Goal: Task Accomplishment & Management: Use online tool/utility

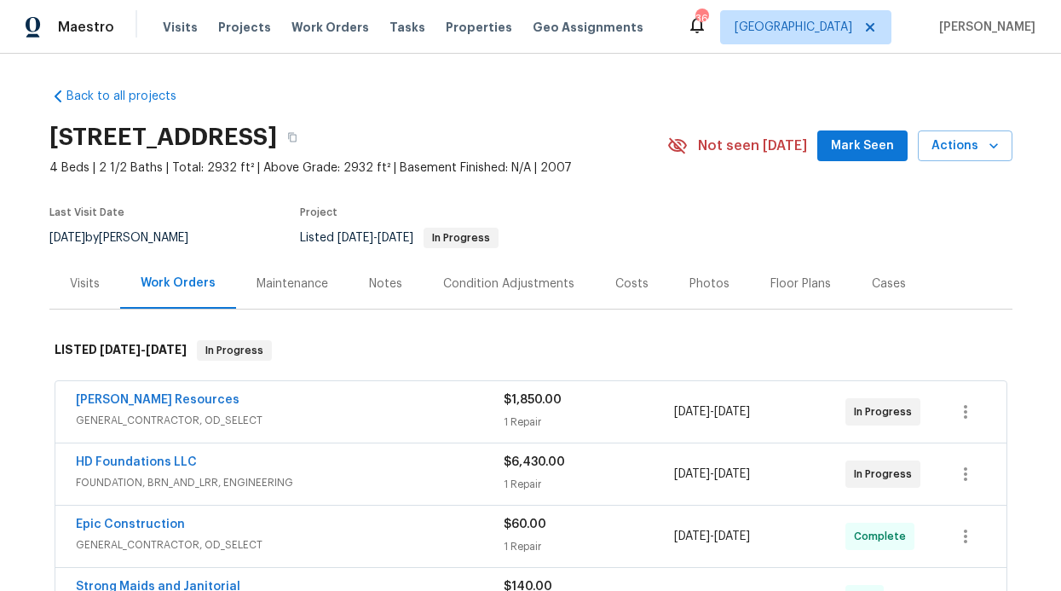
click at [320, 39] on div "Visits Projects Work Orders Tasks Properties Geo Assignments" at bounding box center [413, 27] width 501 height 34
click at [322, 34] on span "Work Orders" at bounding box center [331, 27] width 78 height 17
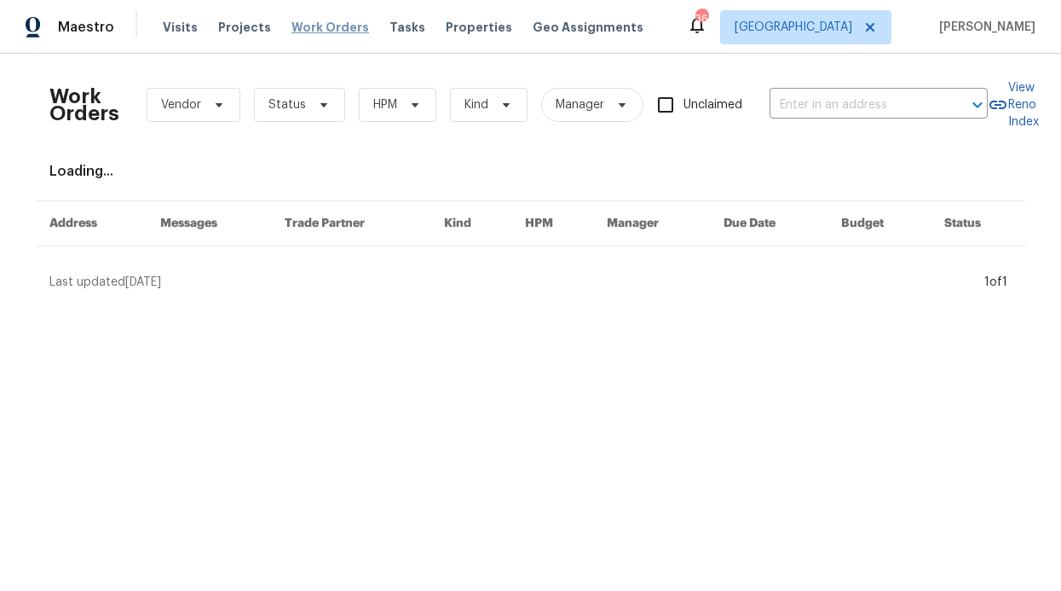
click at [324, 31] on span "Work Orders" at bounding box center [331, 27] width 78 height 17
click at [359, 103] on span "HPM" at bounding box center [398, 105] width 78 height 34
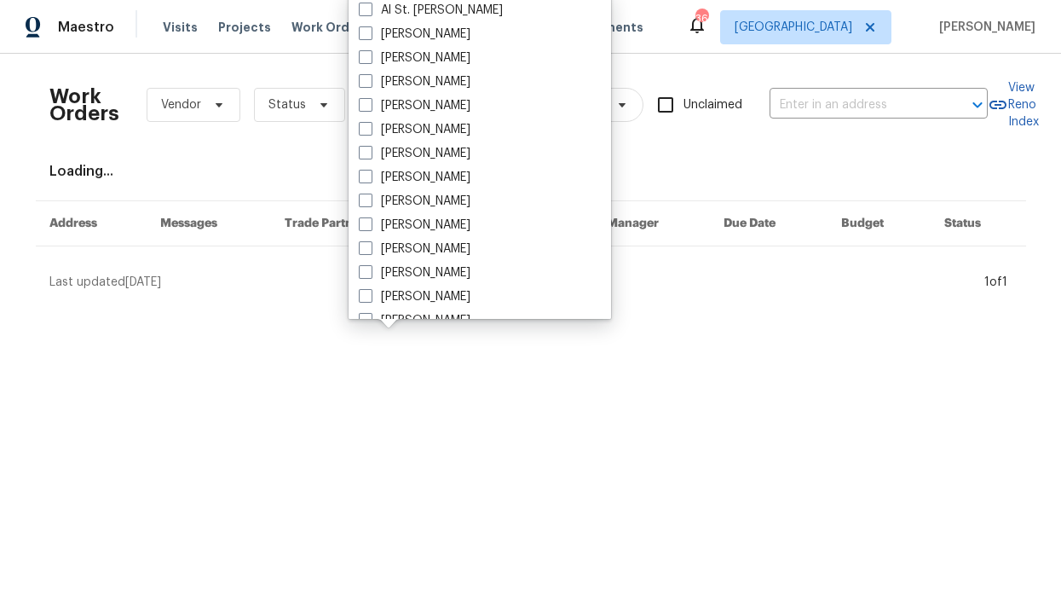
scroll to position [951, 0]
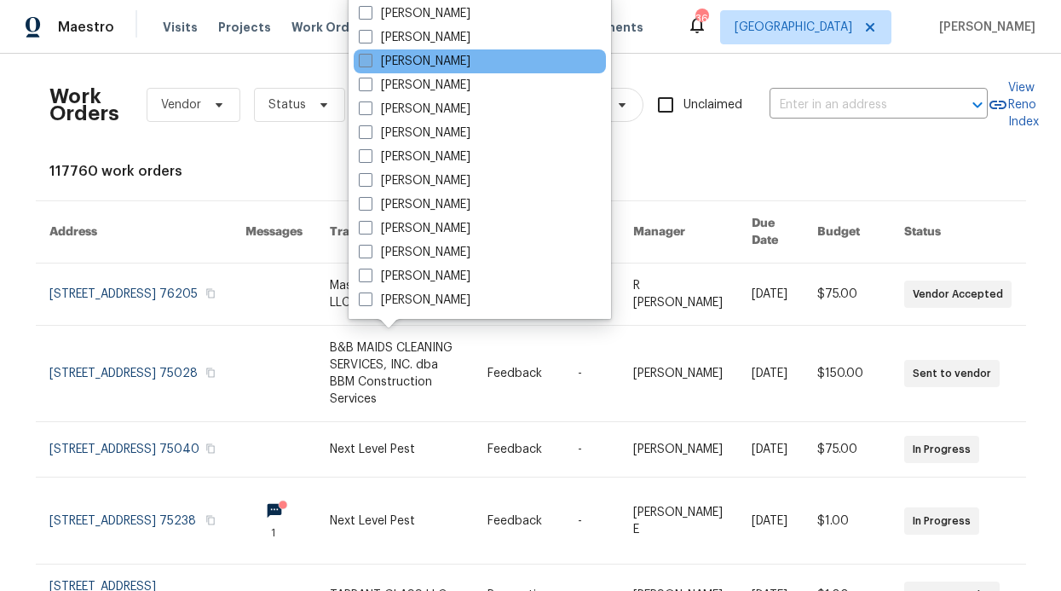
click at [448, 61] on label "[PERSON_NAME]" at bounding box center [415, 61] width 112 height 17
click at [370, 61] on input "[PERSON_NAME]" at bounding box center [364, 58] width 11 height 11
checkbox input "true"
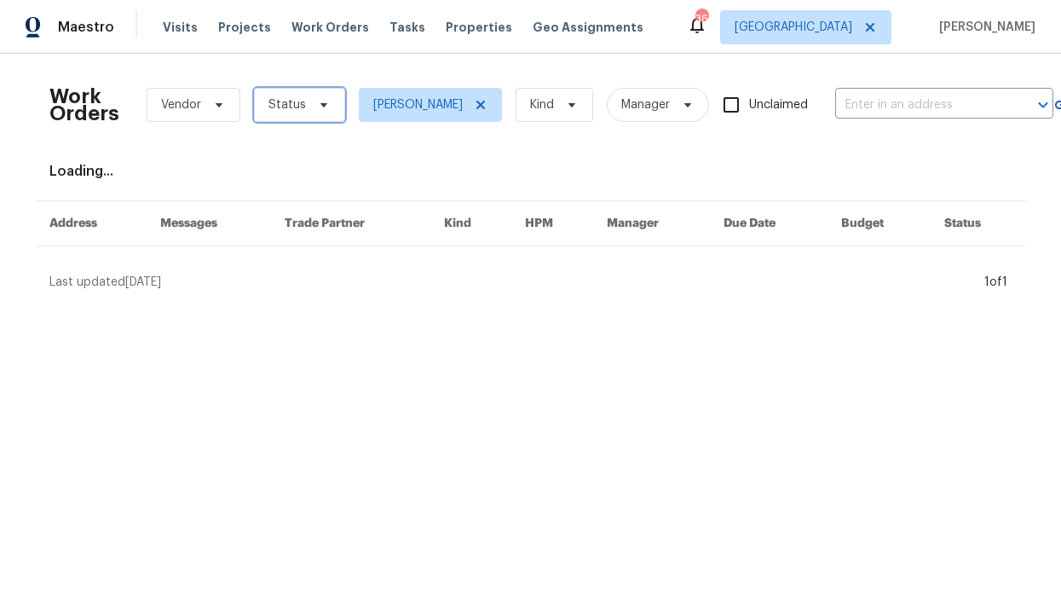
click at [291, 98] on span "Status" at bounding box center [288, 104] width 38 height 17
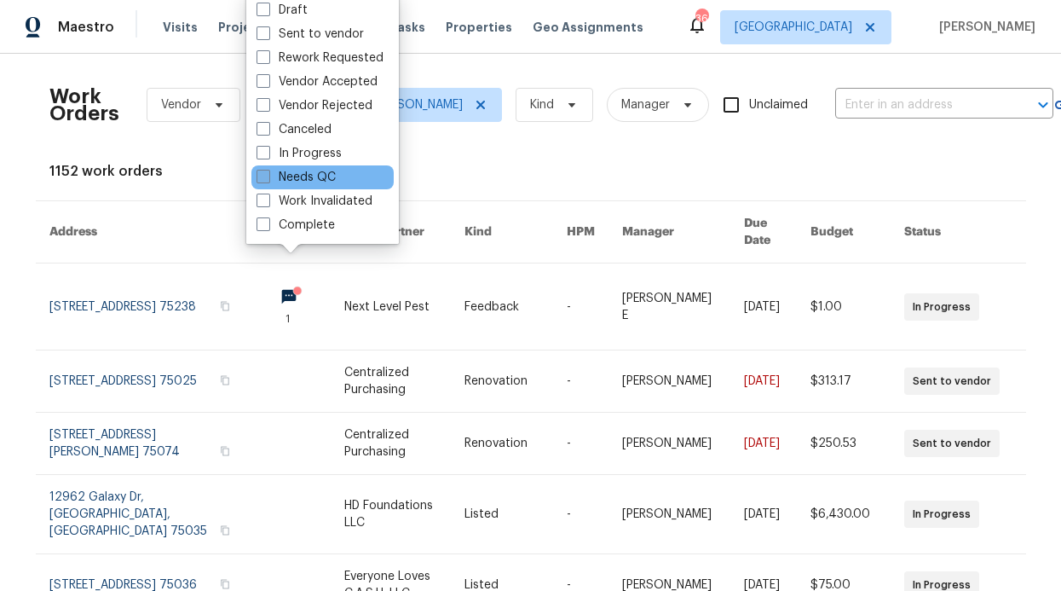
click at [295, 171] on label "Needs QC" at bounding box center [296, 177] width 79 height 17
click at [268, 171] on input "Needs QC" at bounding box center [262, 174] width 11 height 11
checkbox input "true"
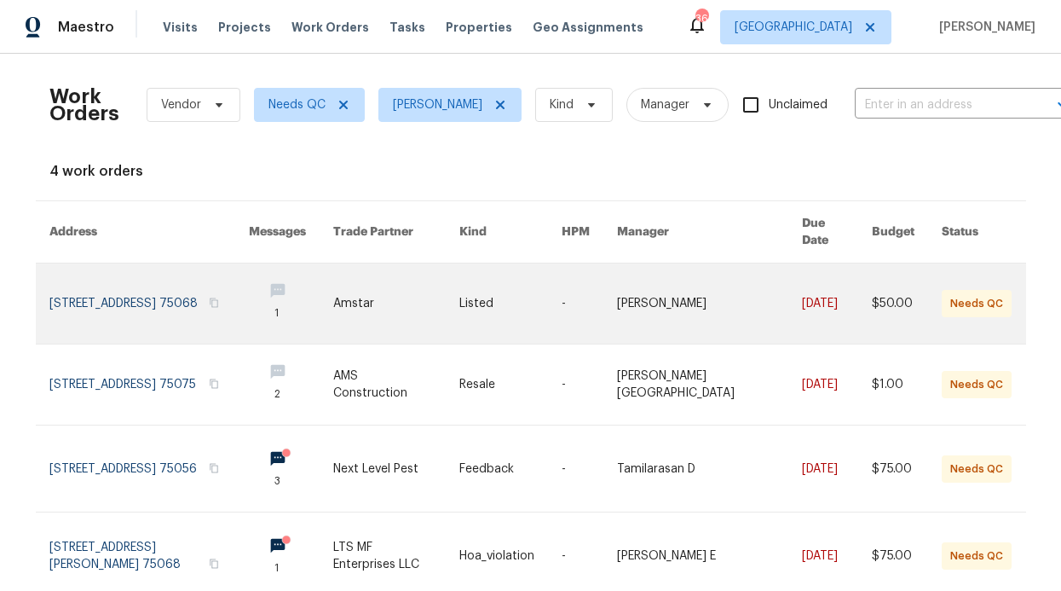
click at [365, 292] on link at bounding box center [396, 303] width 126 height 80
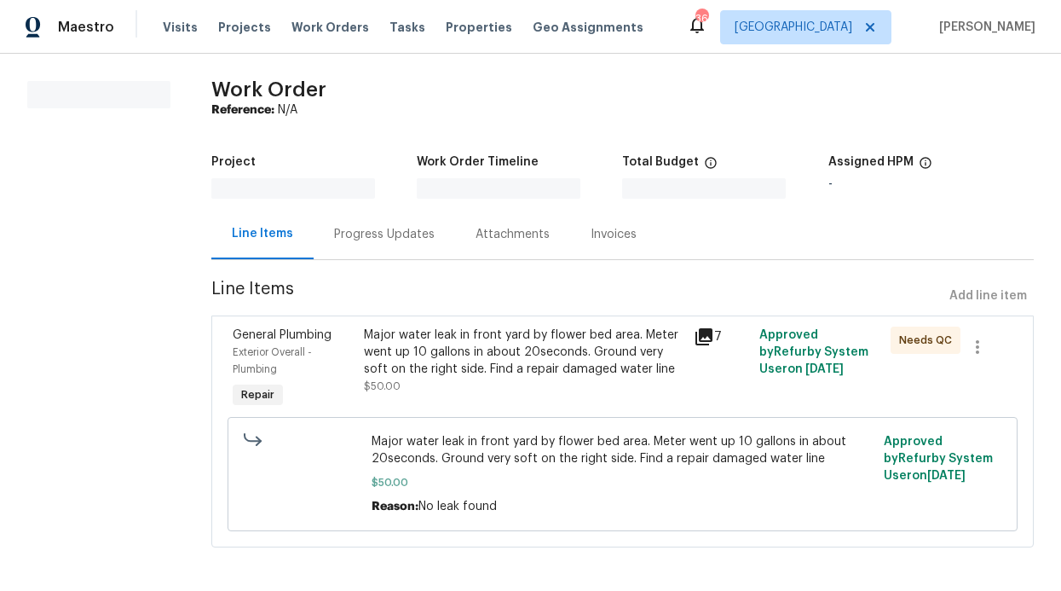
click at [434, 330] on div "Major water leak in front yard by flower bed area. Meter went up 10 gallons in …" at bounding box center [523, 352] width 319 height 51
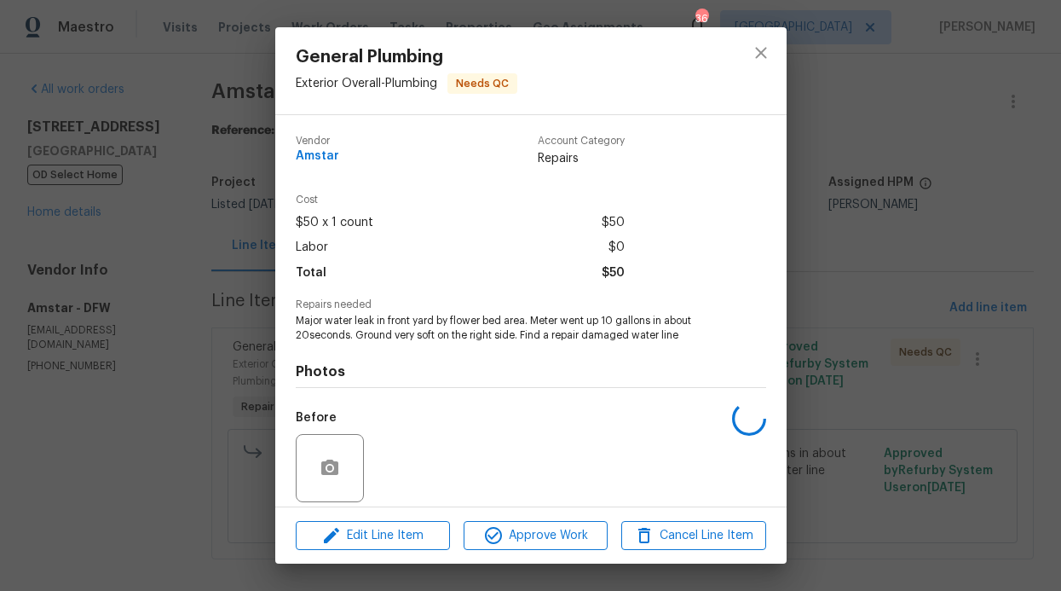
click at [512, 518] on div "Edit Line Item Approve Work Cancel Line Item" at bounding box center [531, 535] width 512 height 57
click at [512, 527] on span "Approve Work" at bounding box center [536, 535] width 134 height 21
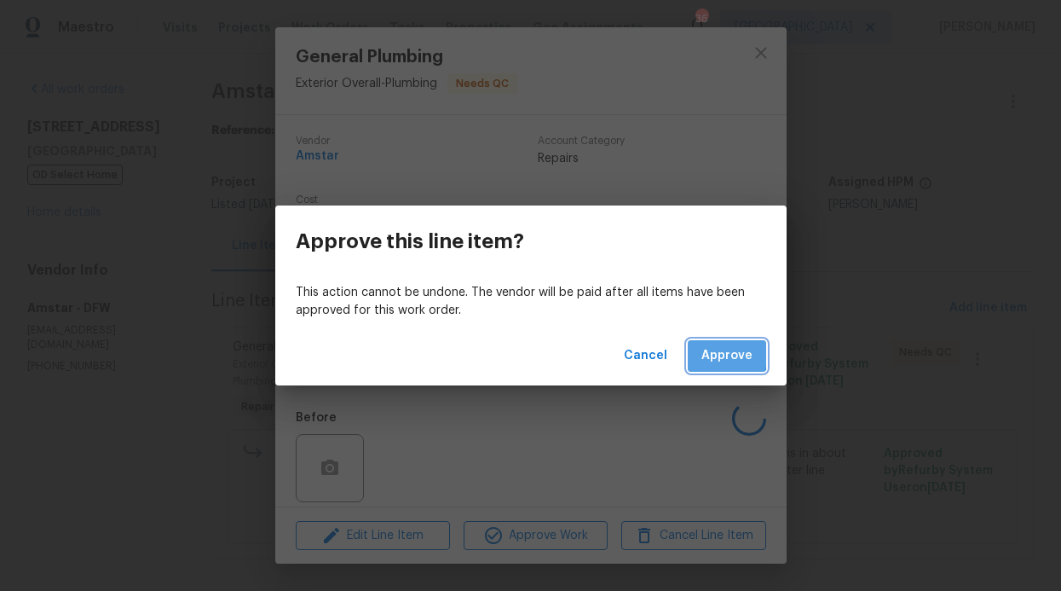
click at [720, 353] on span "Approve" at bounding box center [727, 355] width 51 height 21
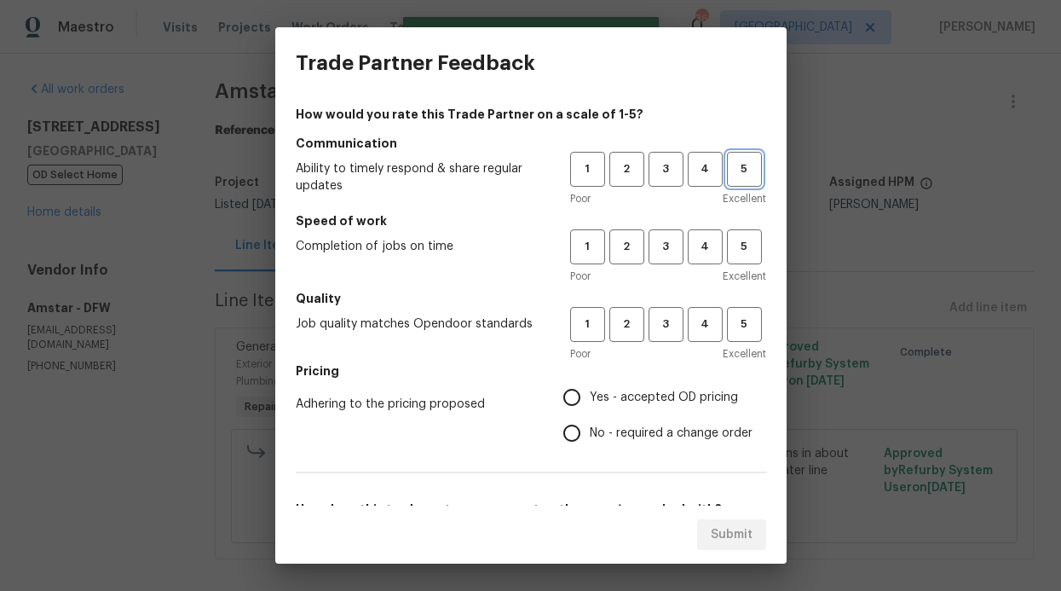
click at [727, 181] on button "5" at bounding box center [744, 169] width 35 height 35
click at [740, 258] on button "5" at bounding box center [744, 246] width 35 height 35
click at [729, 321] on span "5" at bounding box center [745, 325] width 32 height 20
click at [650, 377] on h5 "Pricing" at bounding box center [531, 370] width 471 height 17
click at [617, 392] on span "Yes - accepted OD pricing" at bounding box center [664, 398] width 148 height 18
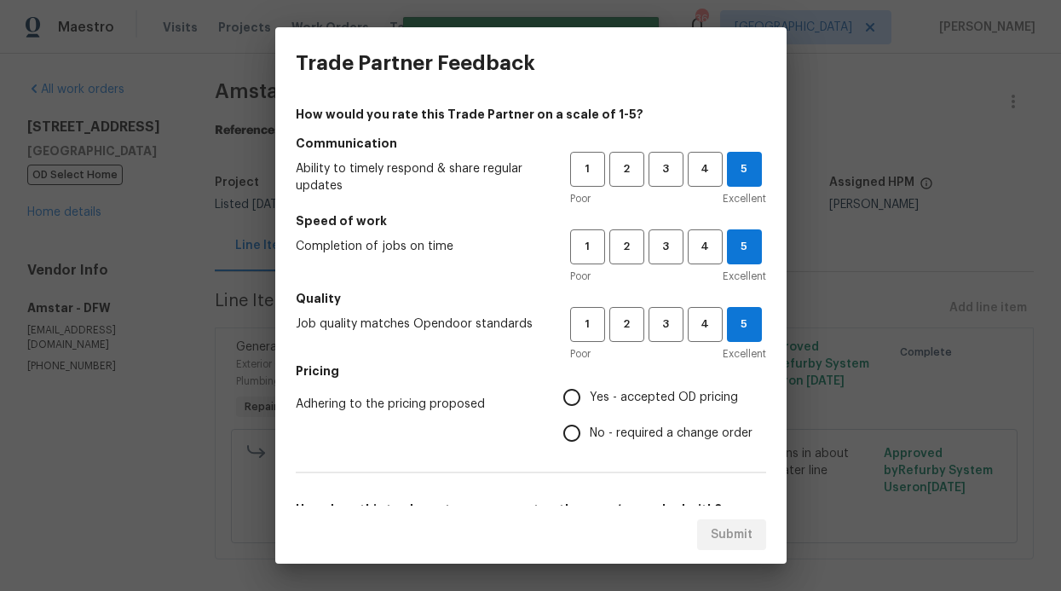
click at [590, 392] on input "Yes - accepted OD pricing" at bounding box center [572, 397] width 36 height 36
radio input "true"
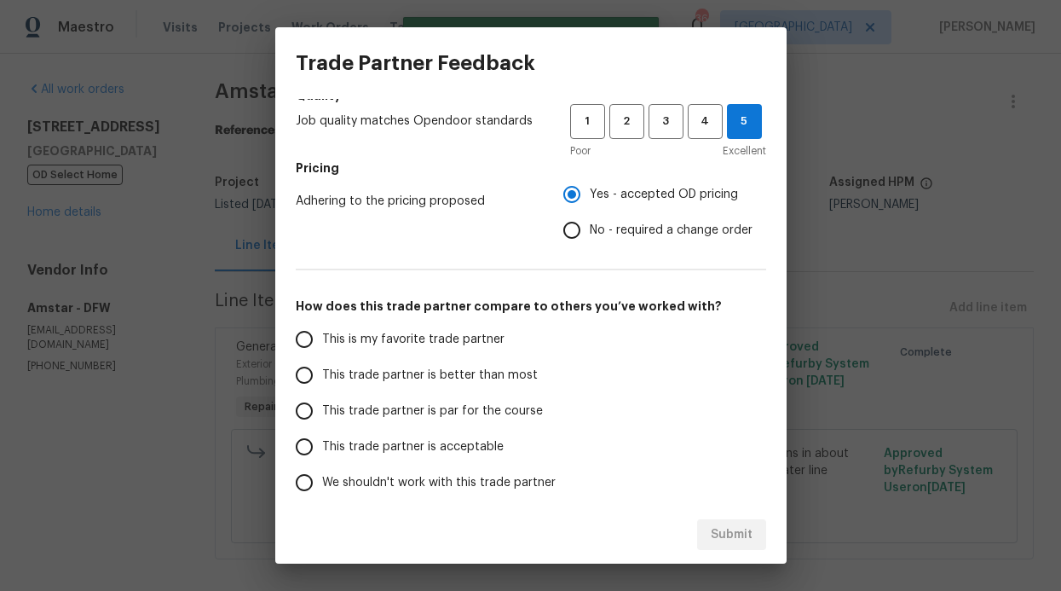
scroll to position [275, 0]
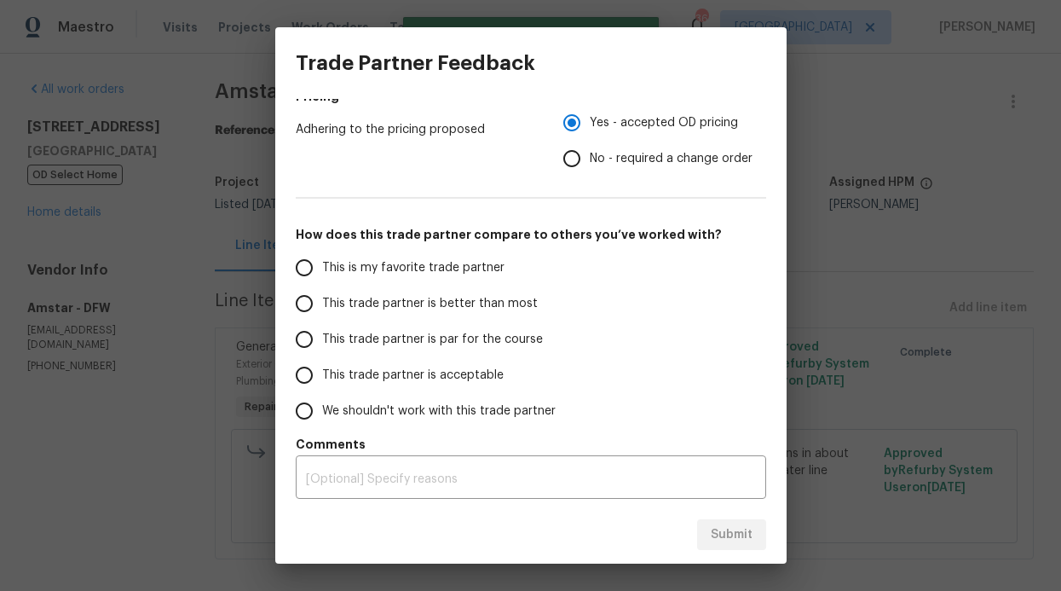
click at [460, 291] on label "This trade partner is better than most" at bounding box center [420, 304] width 269 height 36
click at [322, 291] on input "This trade partner is better than most" at bounding box center [304, 304] width 36 height 36
radio input "false"
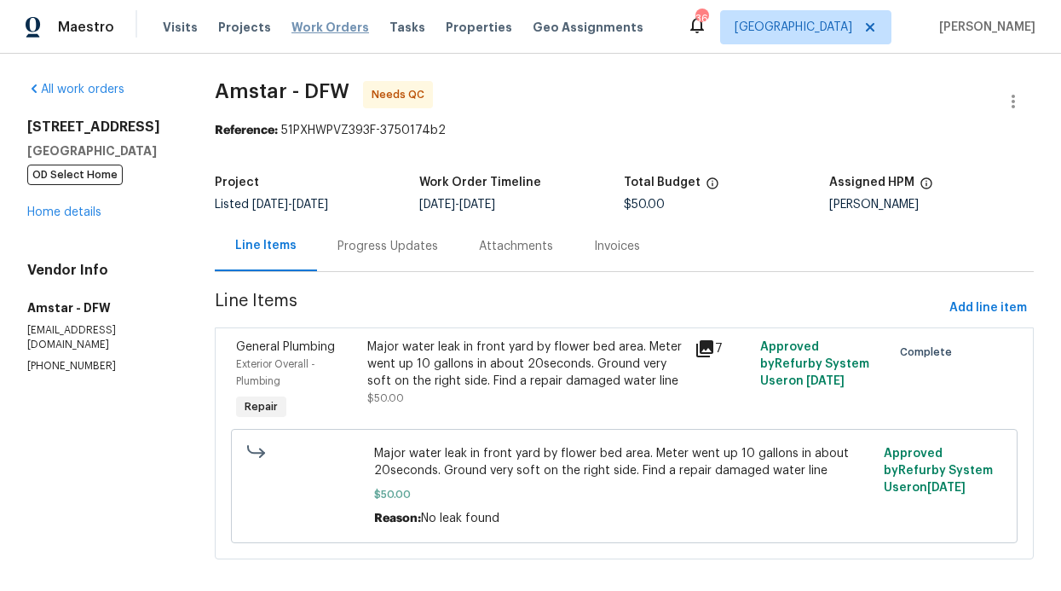
click at [324, 28] on span "Work Orders" at bounding box center [331, 27] width 78 height 17
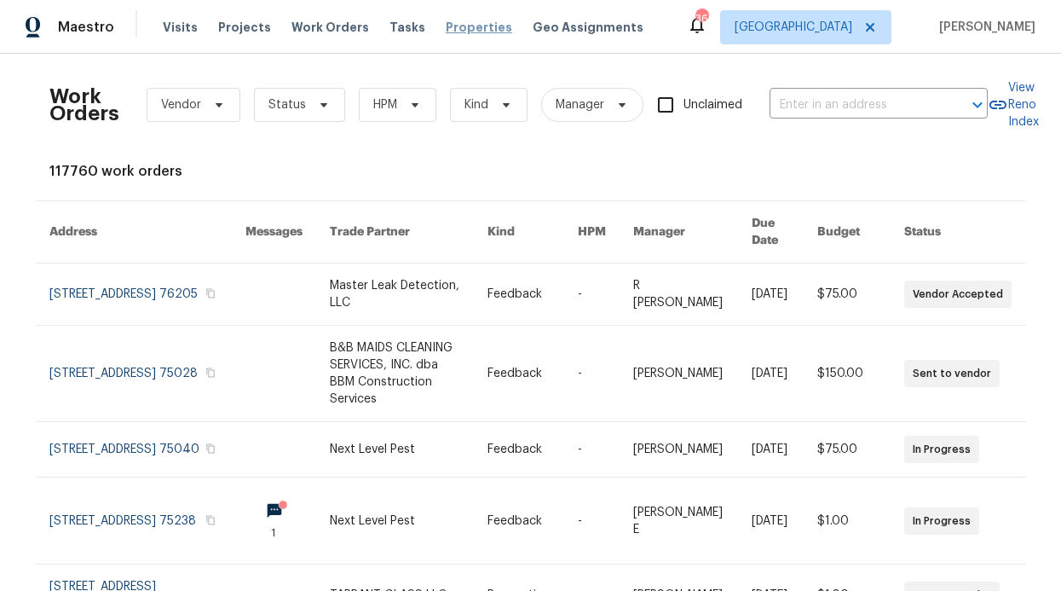
click at [446, 26] on span "Properties" at bounding box center [479, 27] width 66 height 17
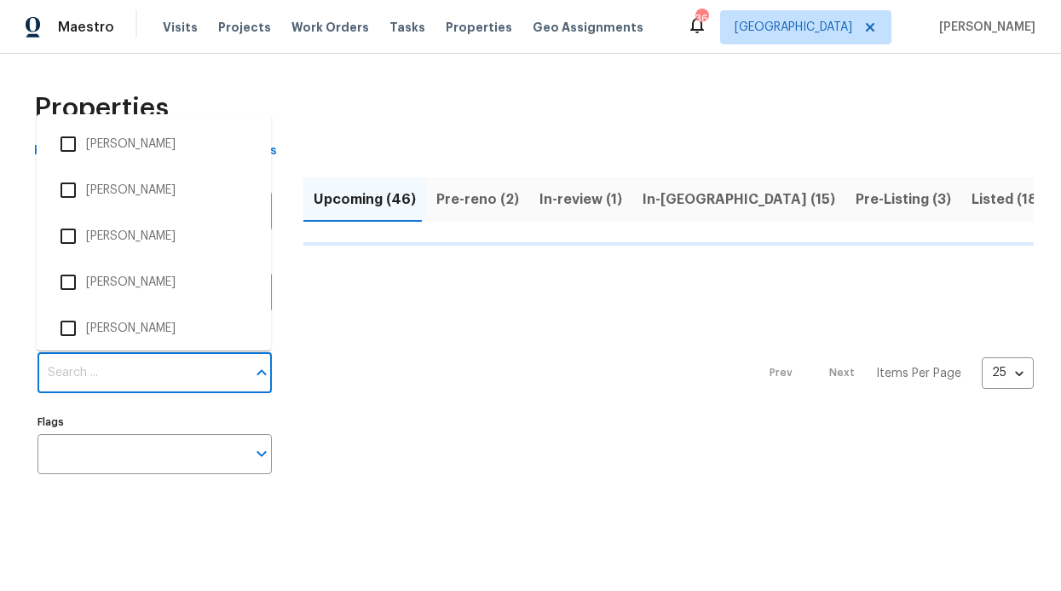
click at [112, 365] on input "Individuals" at bounding box center [142, 373] width 209 height 40
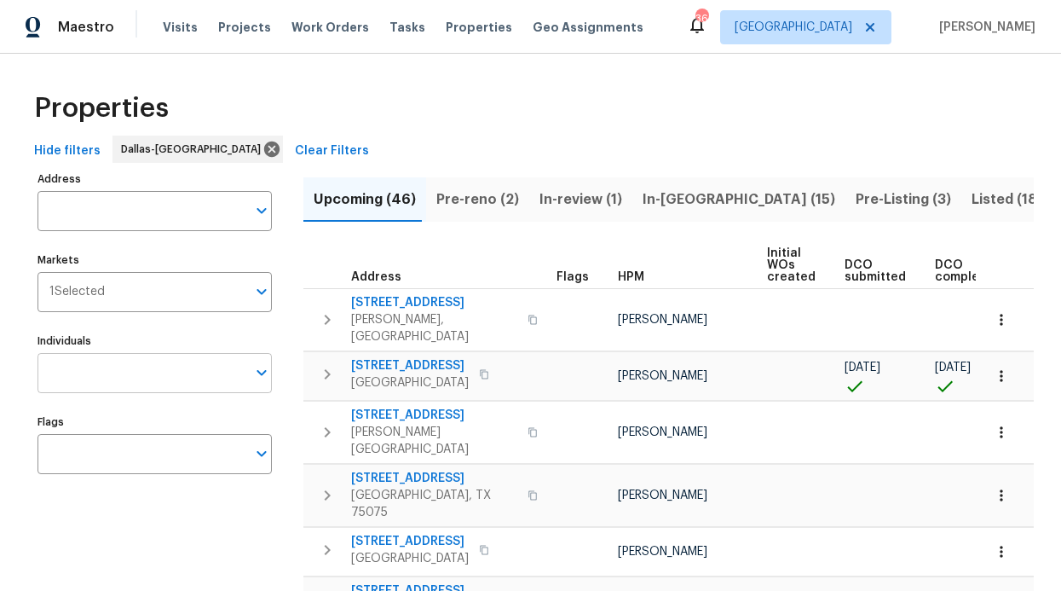
click at [114, 373] on input "Individuals" at bounding box center [142, 373] width 209 height 40
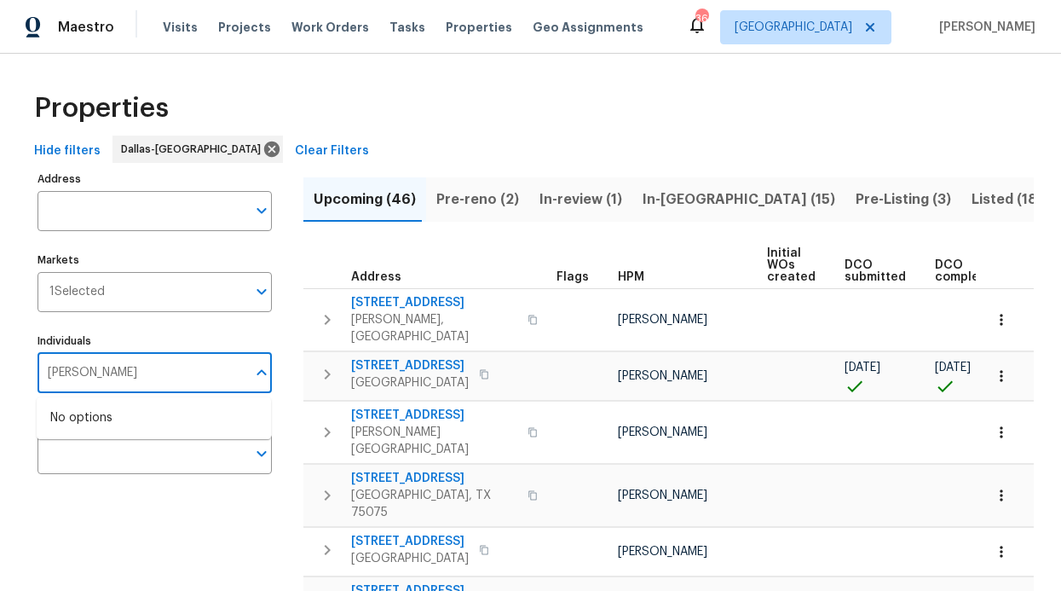
type input "ronnderrick"
click at [132, 375] on input "ronnderrick" at bounding box center [142, 373] width 209 height 40
